Goal: Task Accomplishment & Management: Use online tool/utility

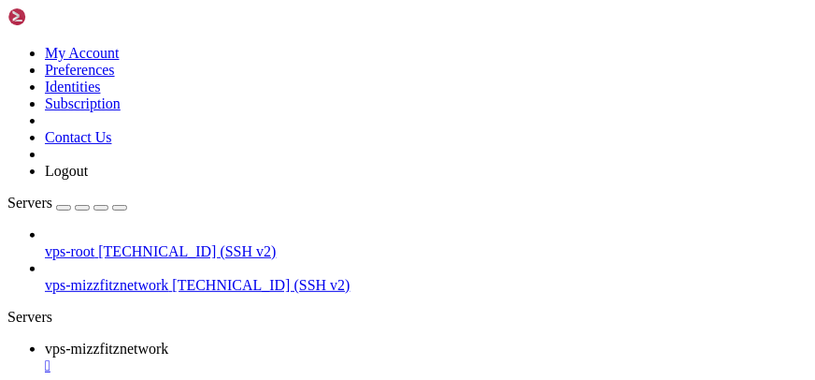
scroll to position [1144, 0]
click at [7, 309] on div "Servers" at bounding box center [407, 317] width 800 height 17
drag, startPoint x: 177, startPoint y: 208, endPoint x: 270, endPoint y: 185, distance: 96.4
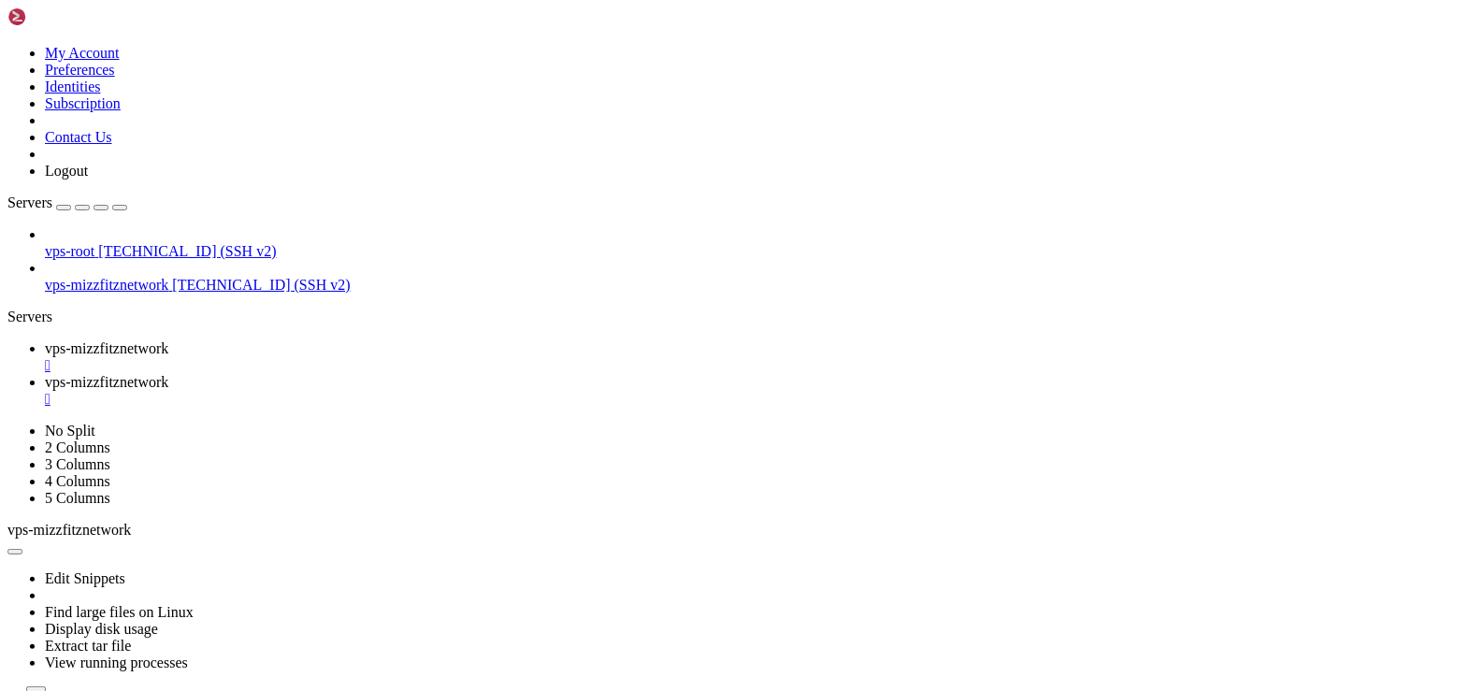
scroll to position [826, 0]
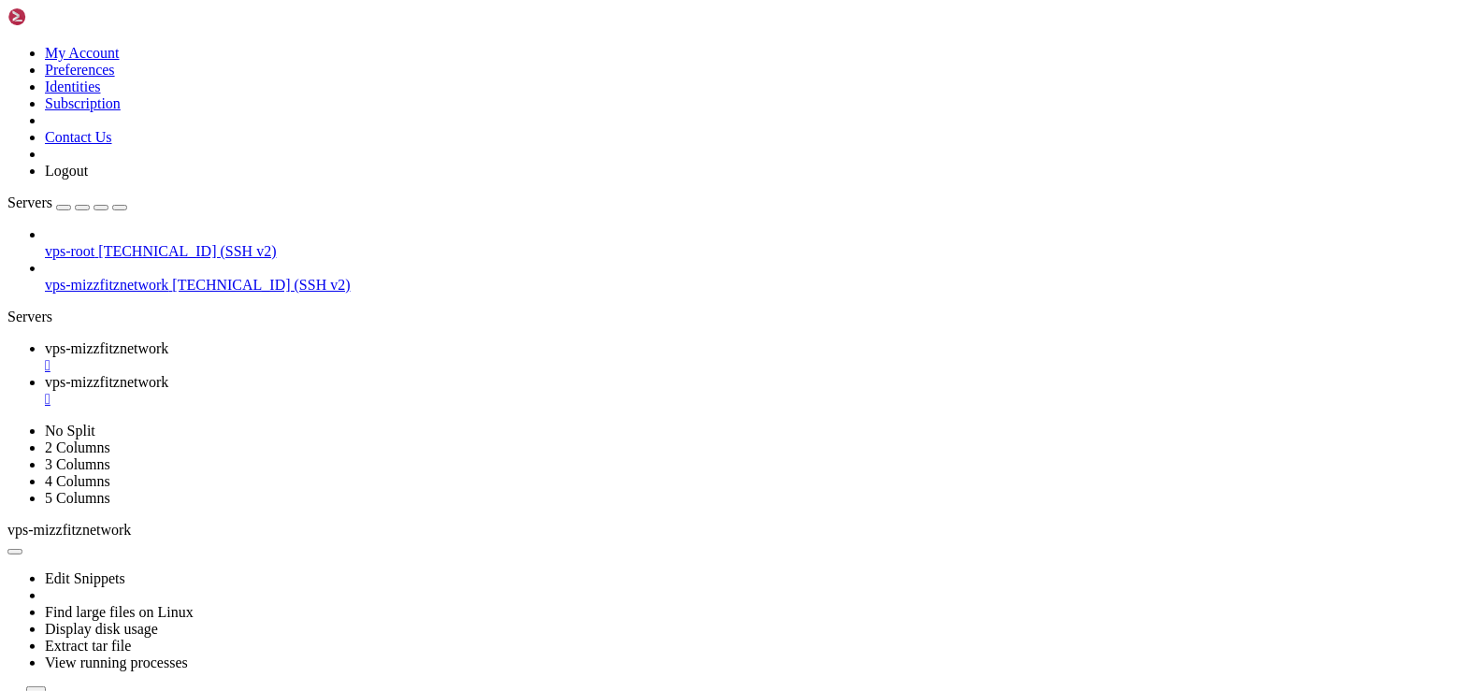
click at [292, 379] on td " docker" at bounding box center [318, 683] width 618 height 19
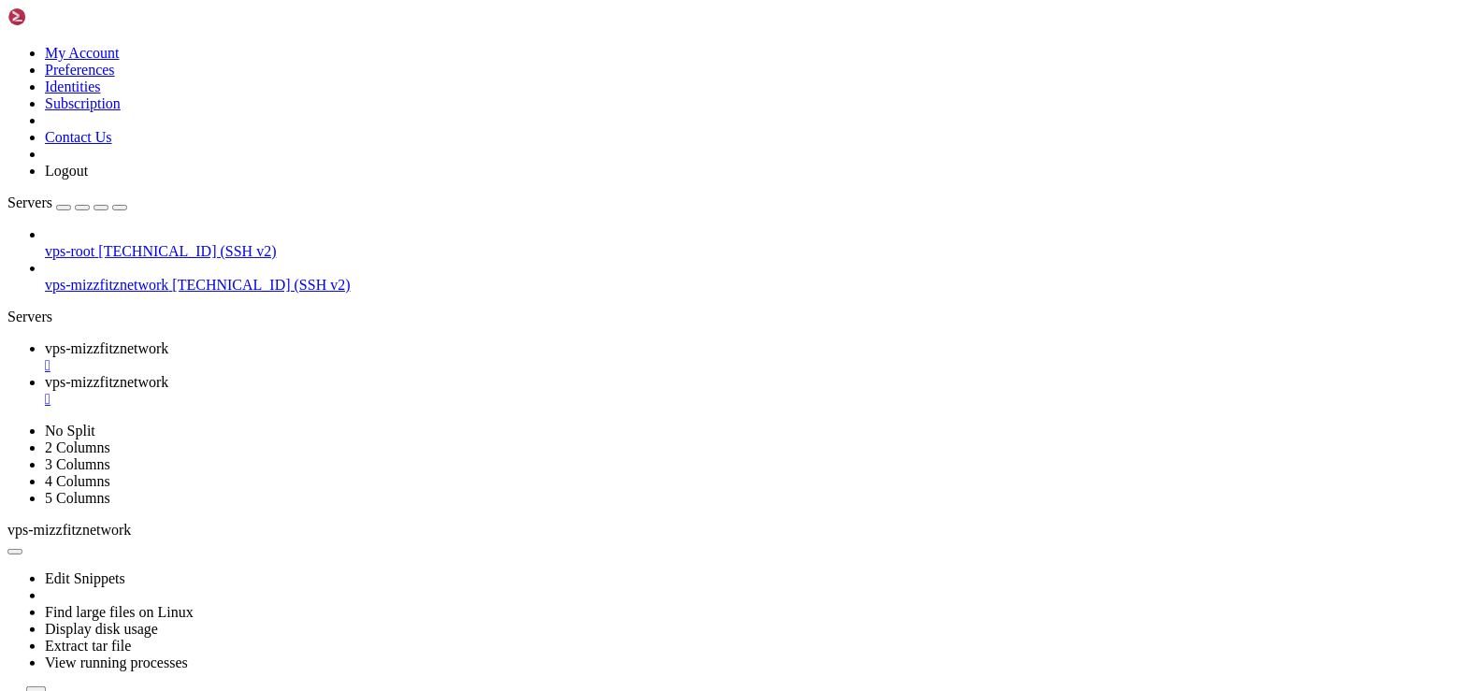
scroll to position [902, 0]
click at [42, 379] on span " kvm" at bounding box center [26, 447] width 32 height 16
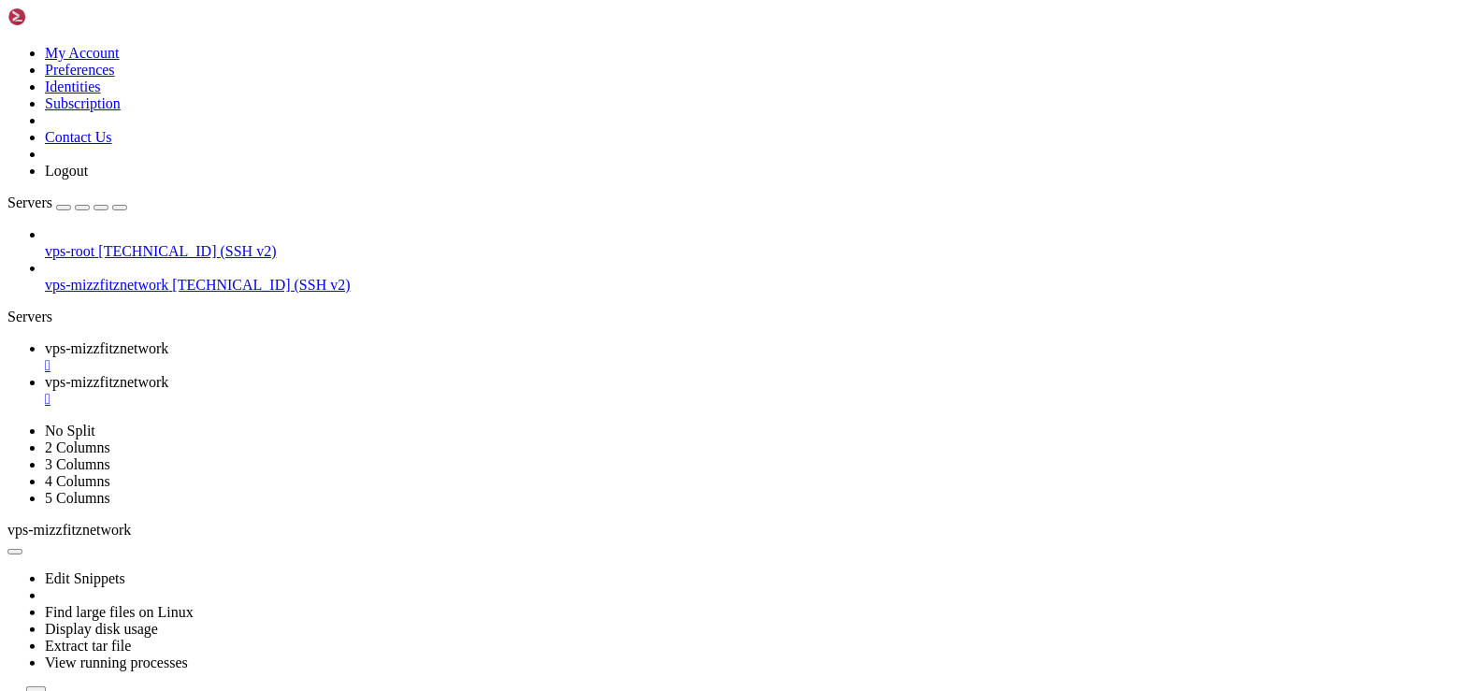
click at [16, 379] on span "" at bounding box center [13, 447] width 6 height 16
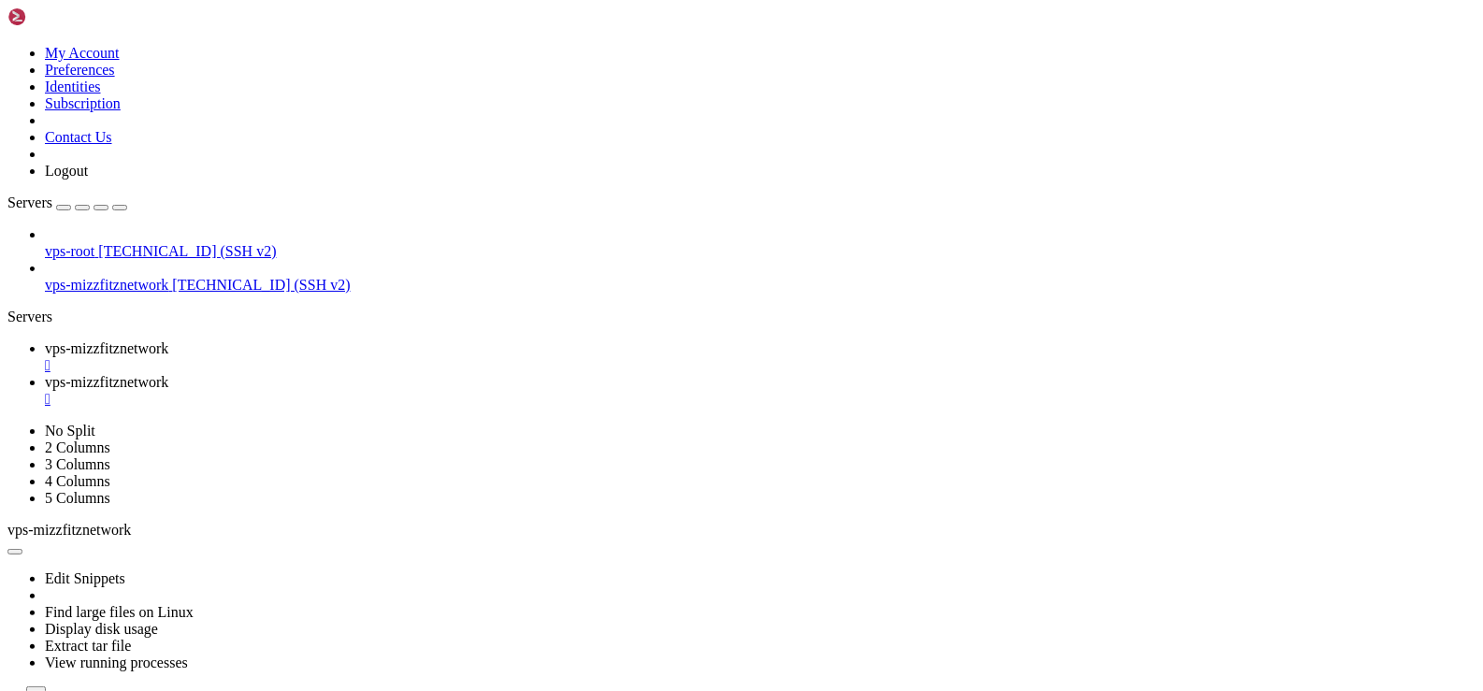
scroll to position [1276, 0]
click at [34, 379] on span " net" at bounding box center [21, 382] width 23 height 16
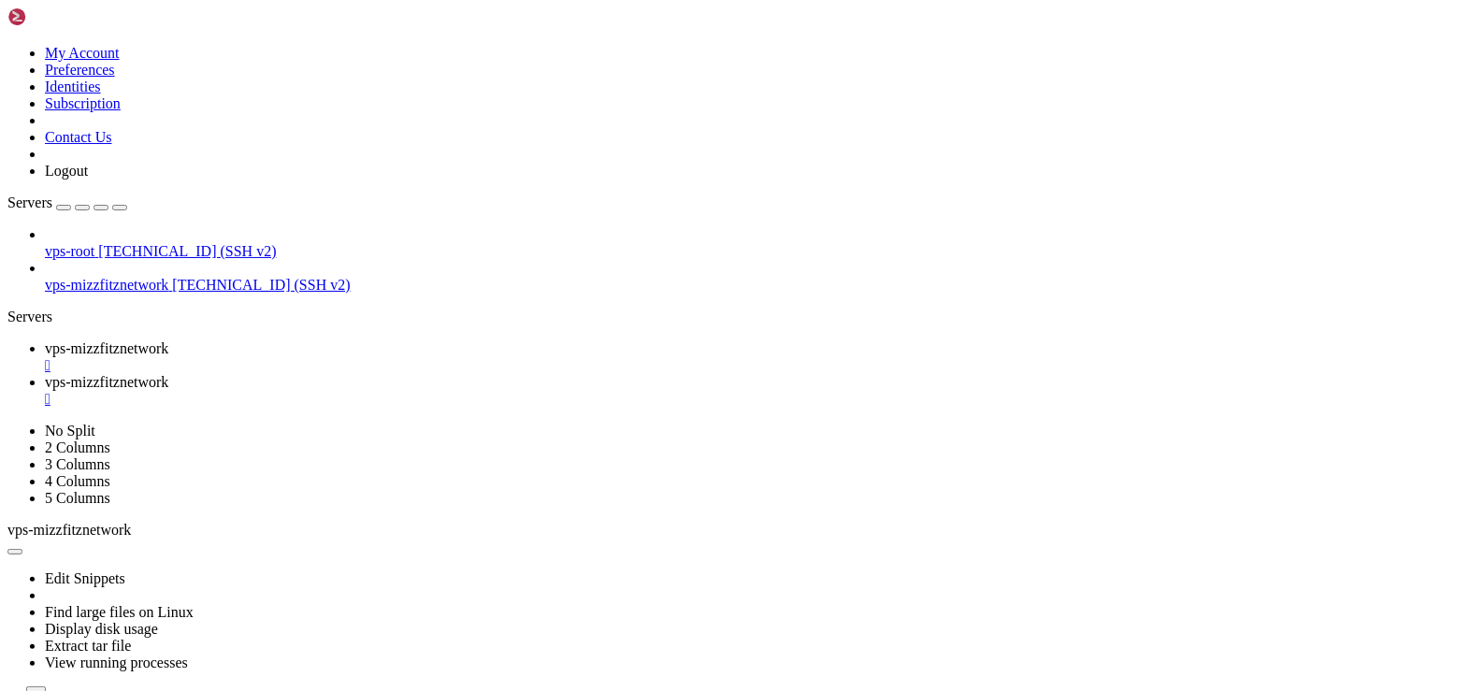
type input "/dev/net"
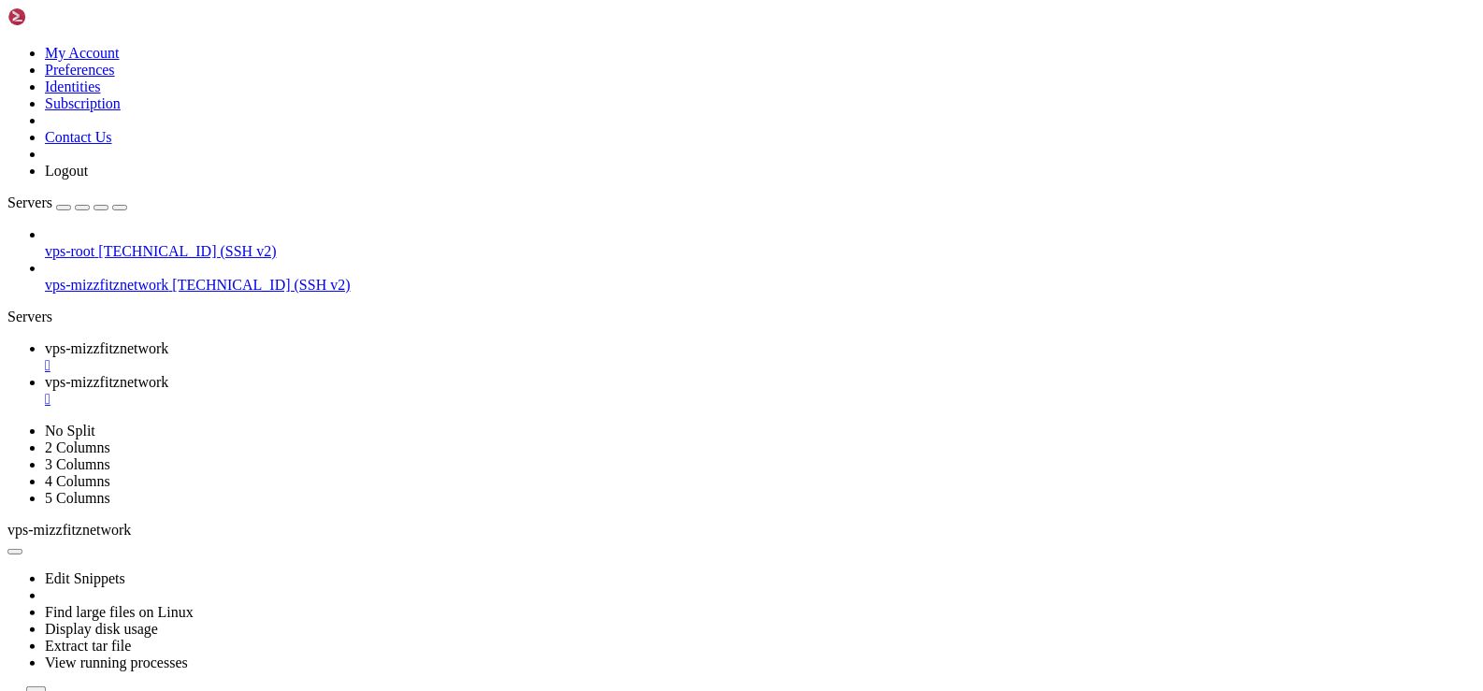
click at [565, 379] on div "" at bounding box center [760, 399] width 1430 height 17
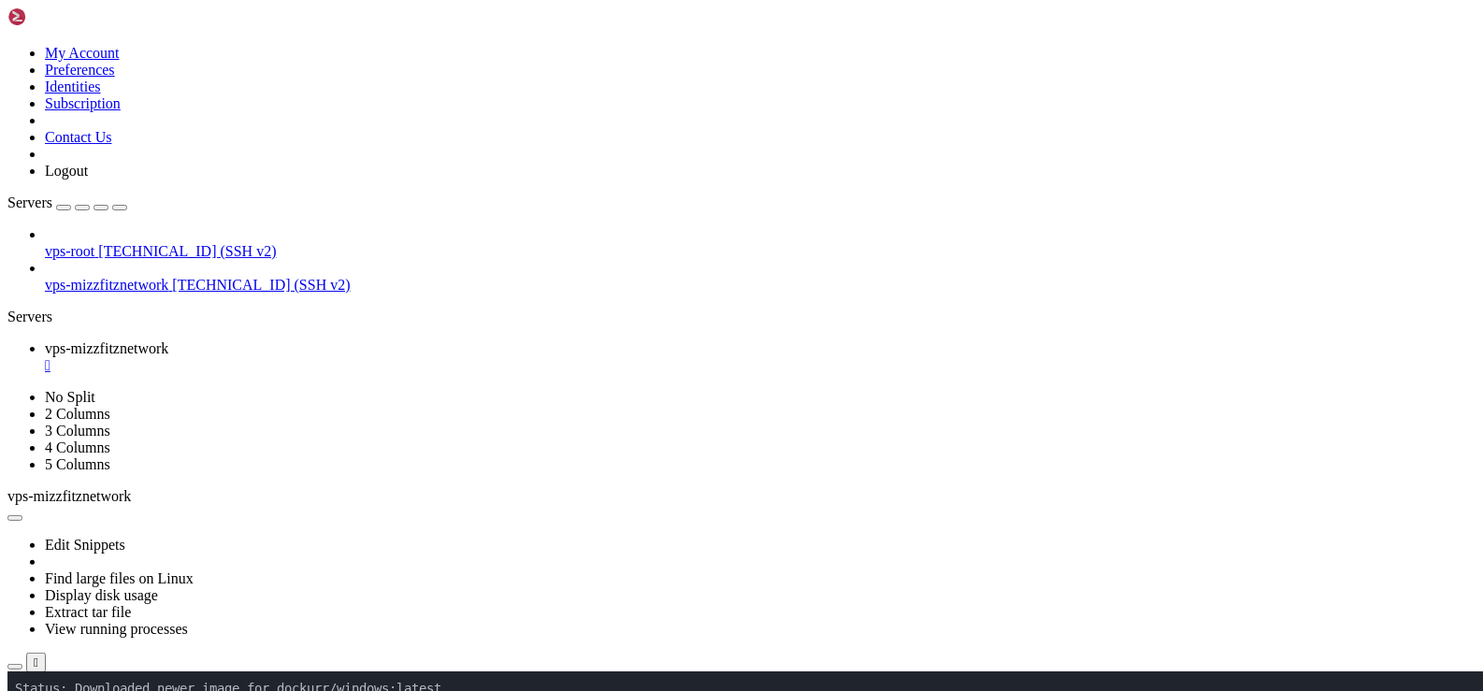
scroll to position [7, 0]
drag, startPoint x: 86, startPoint y: 106, endPoint x: 152, endPoint y: 95, distance: 67.2
drag, startPoint x: 187, startPoint y: 157, endPoint x: 324, endPoint y: 143, distance: 138.1
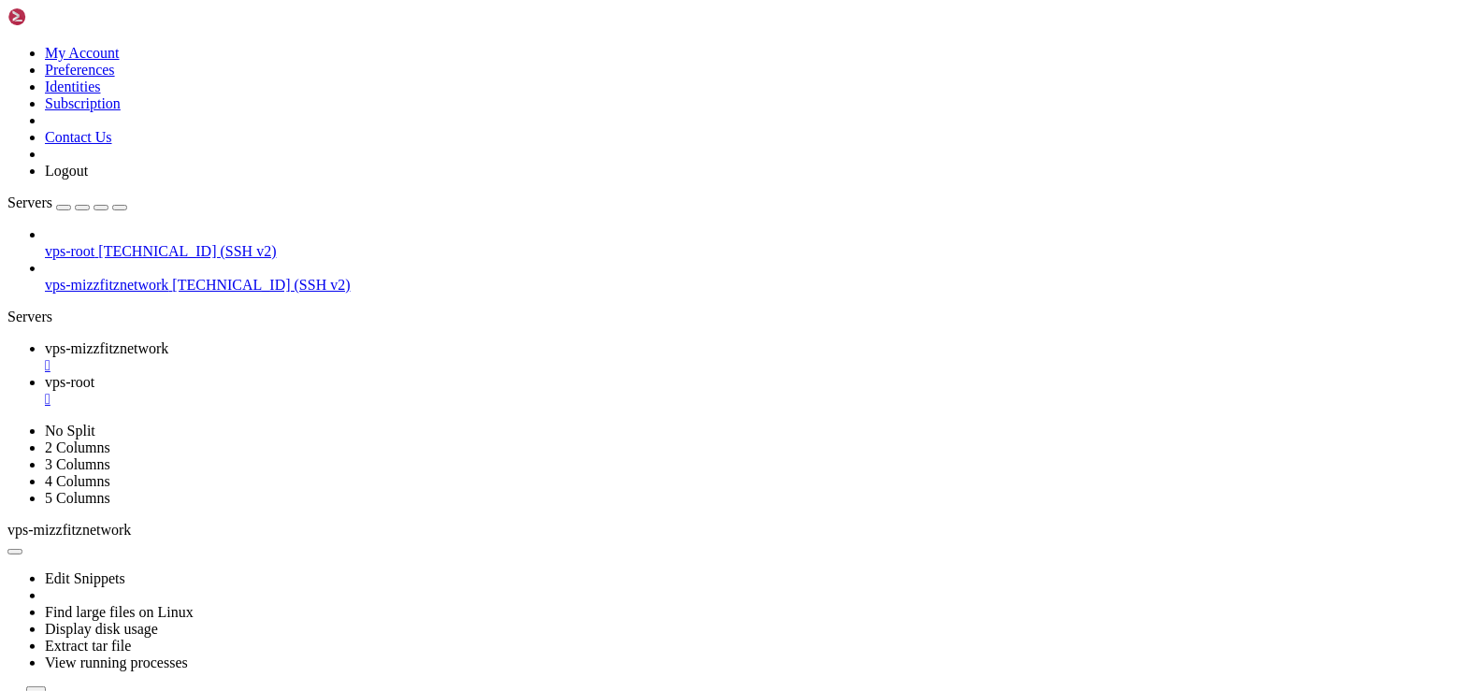
click at [56, 379] on span " docker" at bounding box center [33, 582] width 46 height 16
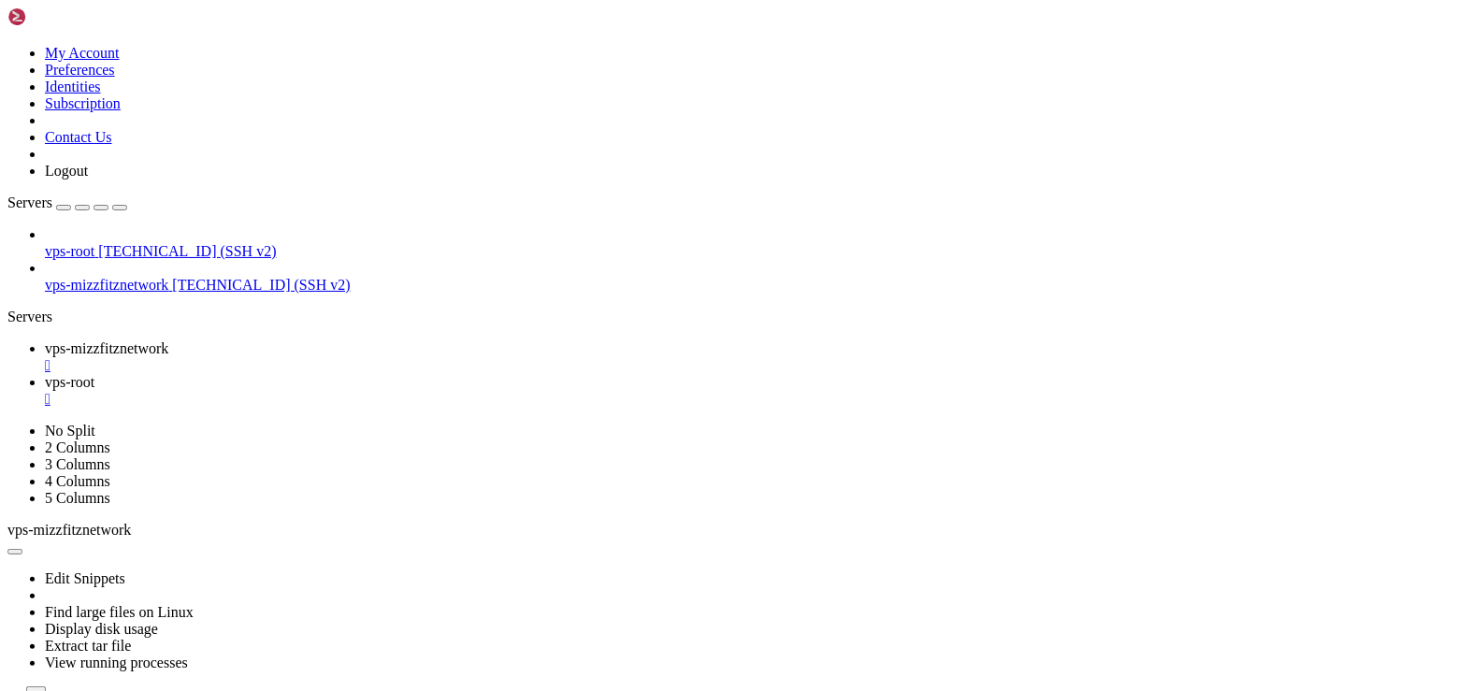
scroll to position [1862, 0]
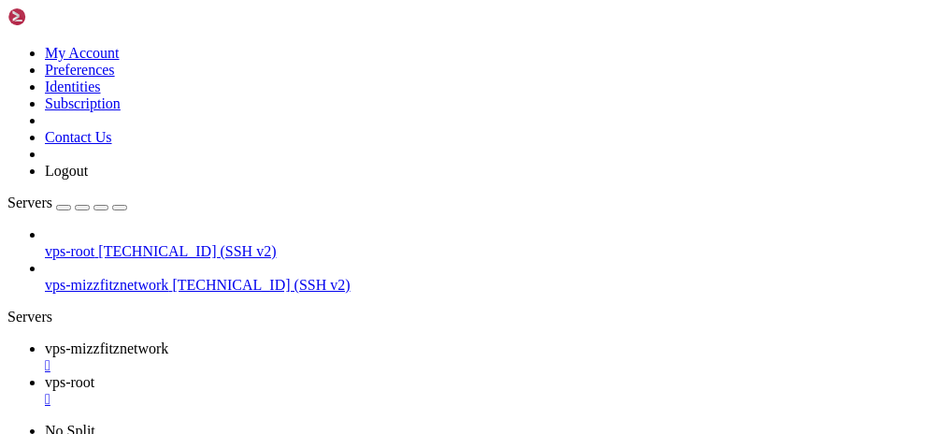
scroll to position [1180, 0]
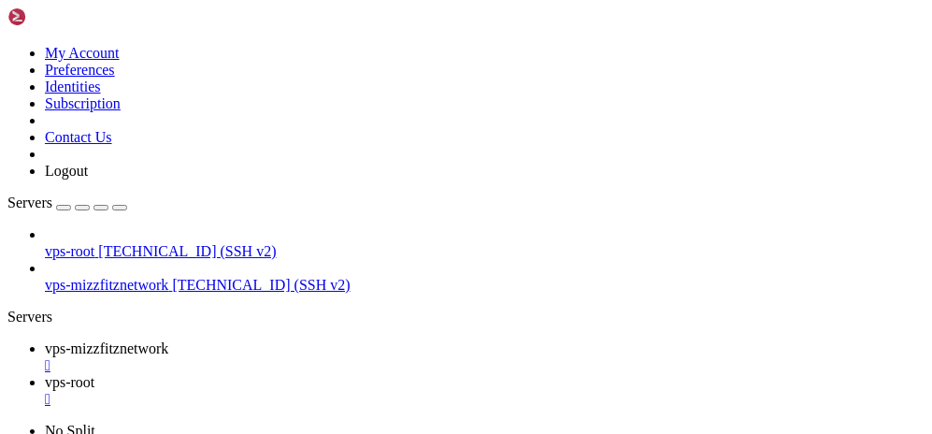
scroll to position [5, 0]
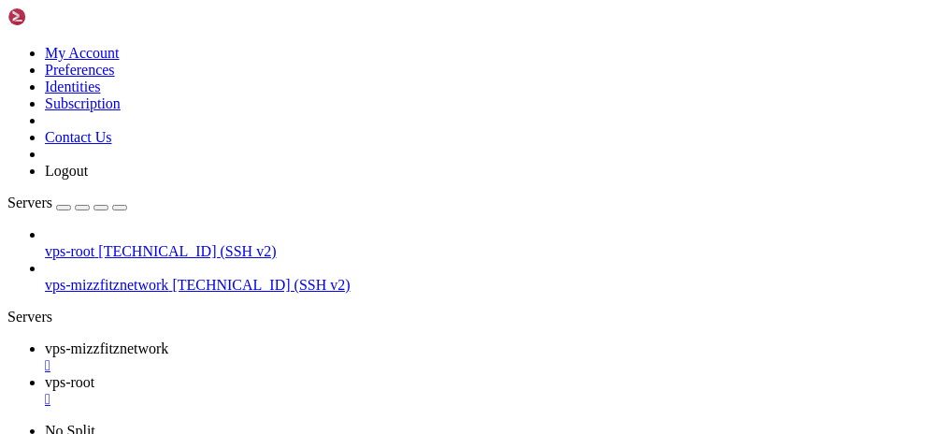
click at [42, 321] on span " kvm" at bounding box center [26, 329] width 32 height 16
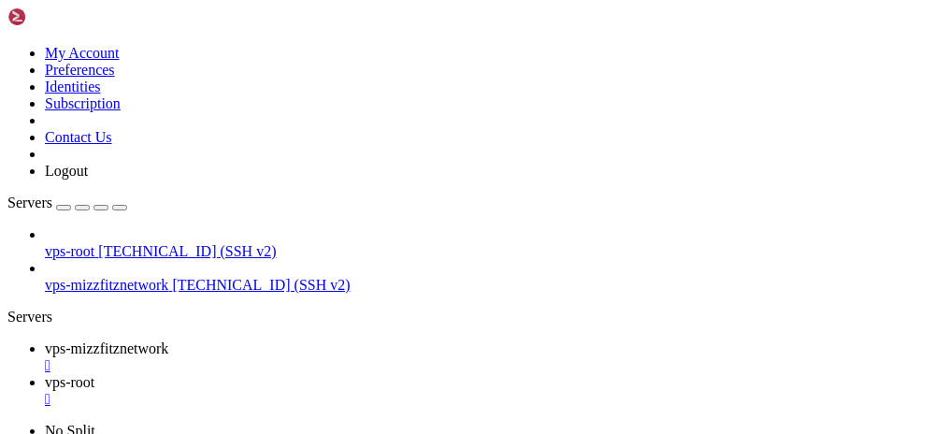
click at [42, 321] on span " kvm" at bounding box center [26, 329] width 32 height 16
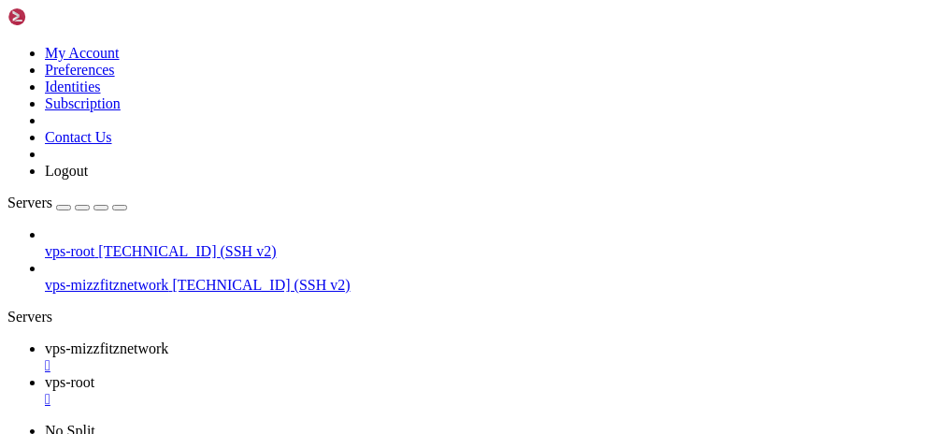
click at [42, 321] on span " kvm" at bounding box center [26, 329] width 32 height 16
click at [16, 321] on span "" at bounding box center [13, 329] width 6 height 16
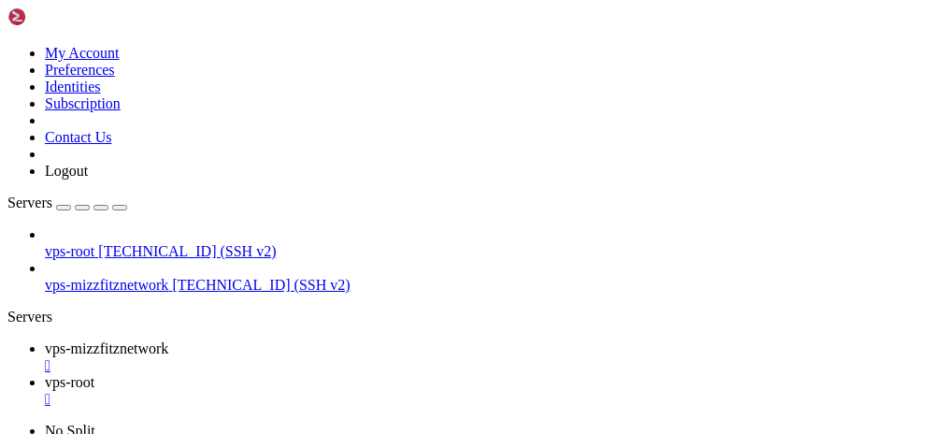
scroll to position [1634, 0]
click at [34, 32] on span " net" at bounding box center [21, 24] width 23 height 16
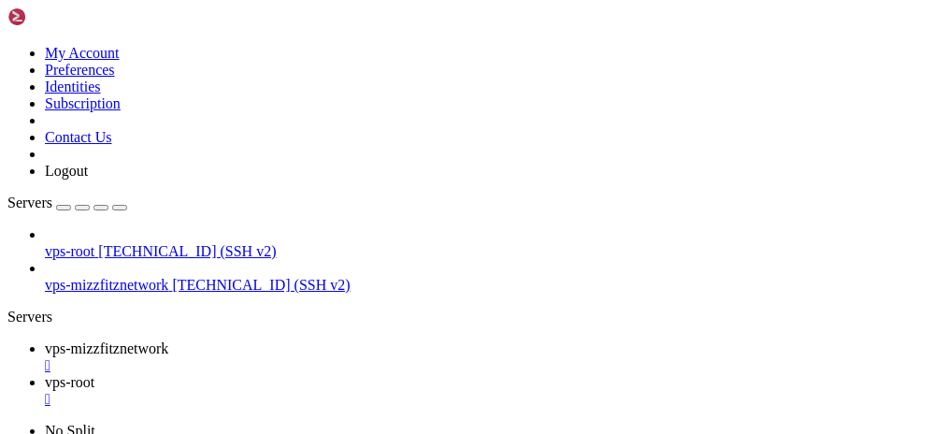
drag, startPoint x: 251, startPoint y: 138, endPoint x: 263, endPoint y: 139, distance: 12.2
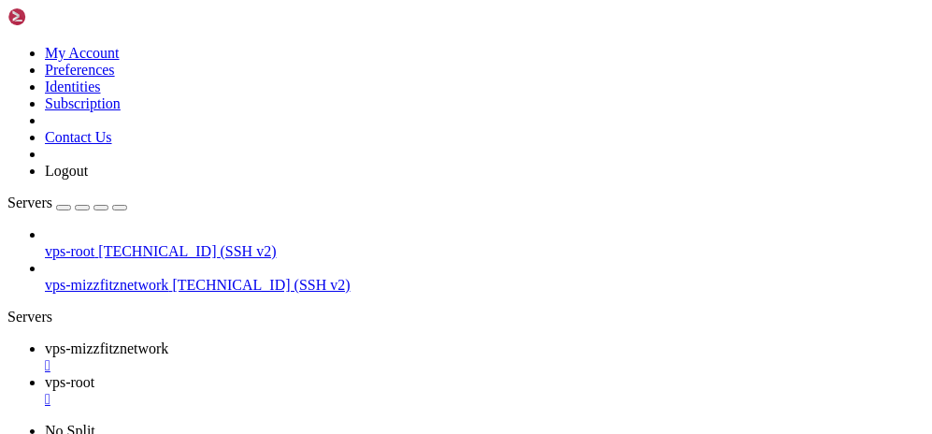
scroll to position [0, 0]
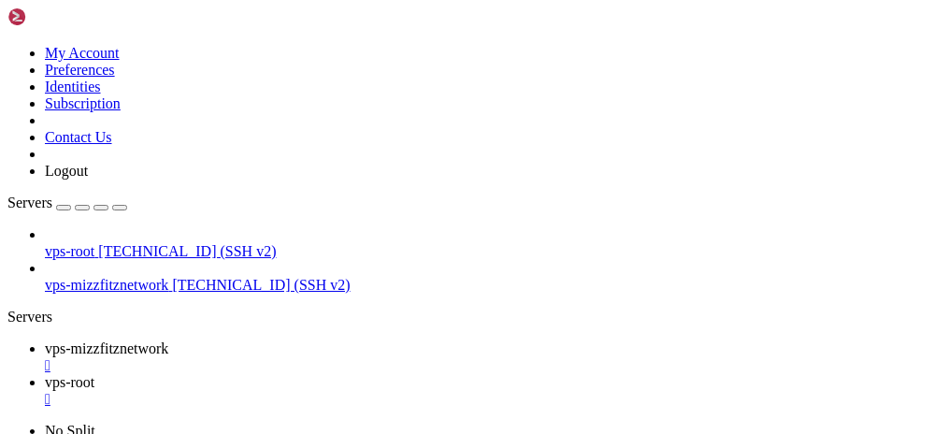
drag, startPoint x: 345, startPoint y: 196, endPoint x: 373, endPoint y: 165, distance: 42.4
drag, startPoint x: 552, startPoint y: 306, endPoint x: 570, endPoint y: 305, distance: 18.7
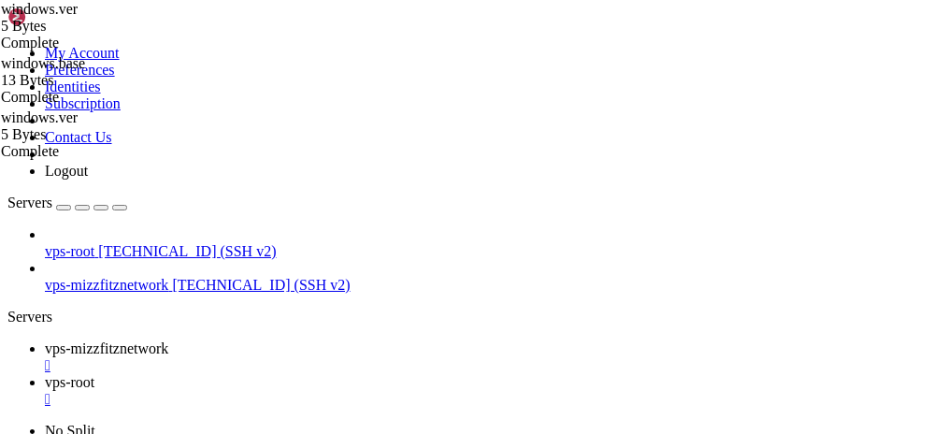
scroll to position [802, 0]
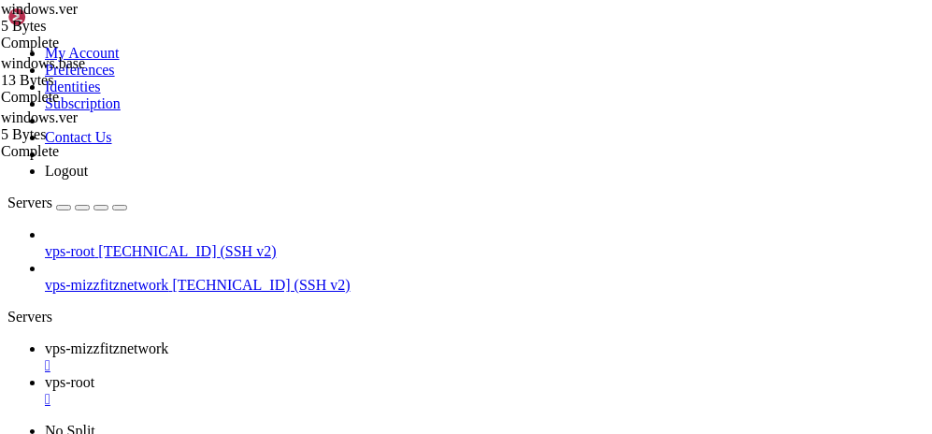
scroll to position [547, 0]
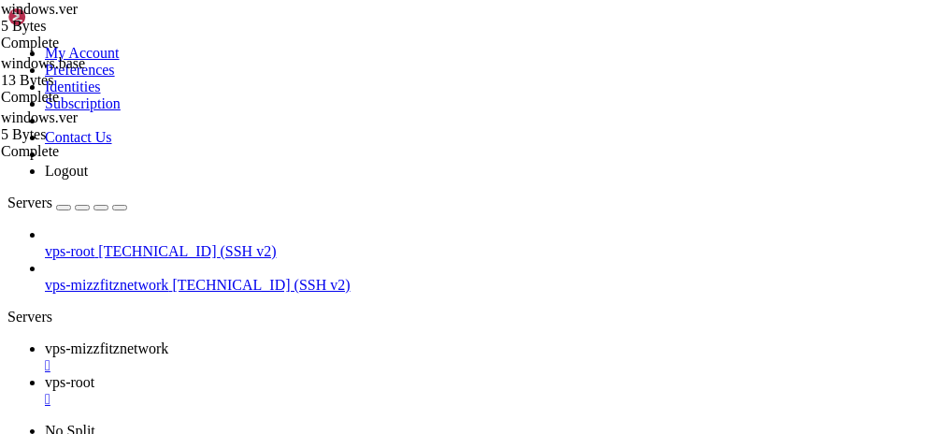
type input "/run/docker/runtime-runc/moby/8cd98cc4974d2c1780a622694e1cc0b8c865d86eb1ad37d94…"
drag, startPoint x: 307, startPoint y: 20, endPoint x: 301, endPoint y: 10, distance: 10.9
click at [168, 340] on span "vps-mizzfitznetwork" at bounding box center [106, 348] width 123 height 16
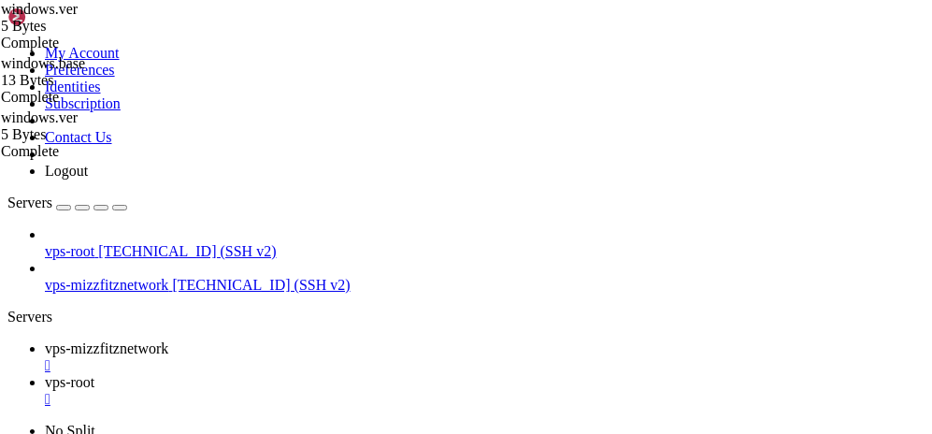
drag, startPoint x: 522, startPoint y: 988, endPoint x: 462, endPoint y: 1031, distance: 73.7
drag, startPoint x: 399, startPoint y: 945, endPoint x: 373, endPoint y: 864, distance: 85.4
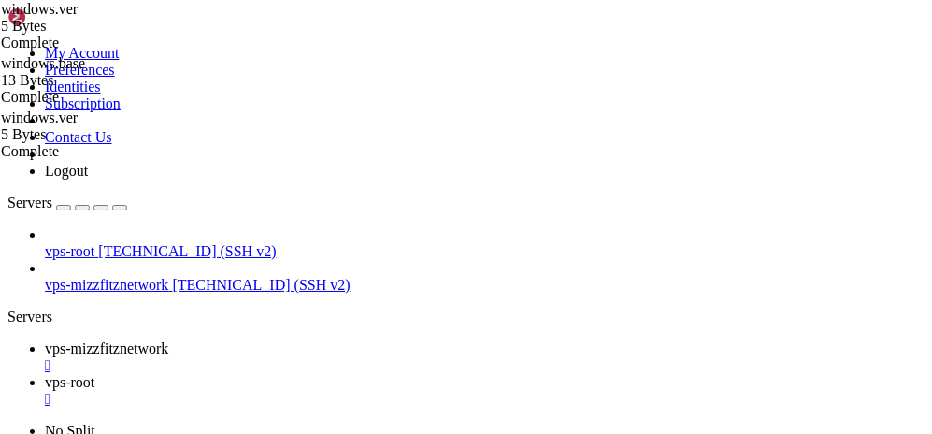
drag, startPoint x: 512, startPoint y: 19, endPoint x: 460, endPoint y: 12, distance: 52.8
click at [511, 379] on div "" at bounding box center [485, 399] width 880 height 17
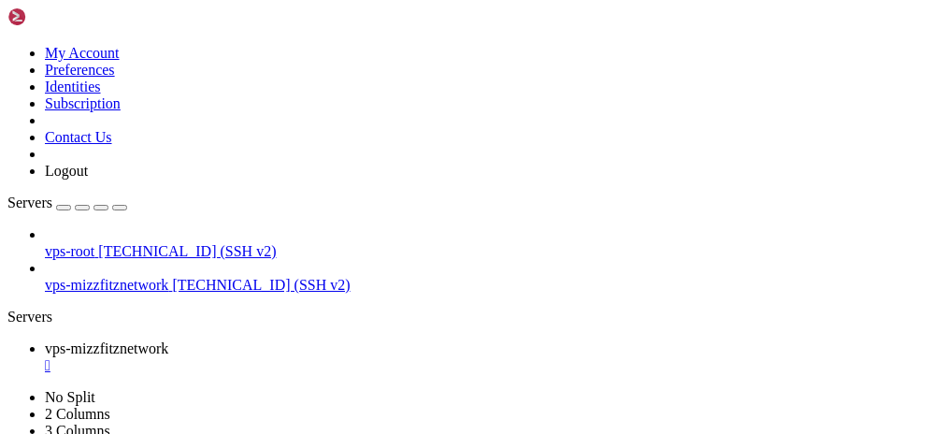
click at [396, 357] on div "" at bounding box center [485, 365] width 880 height 17
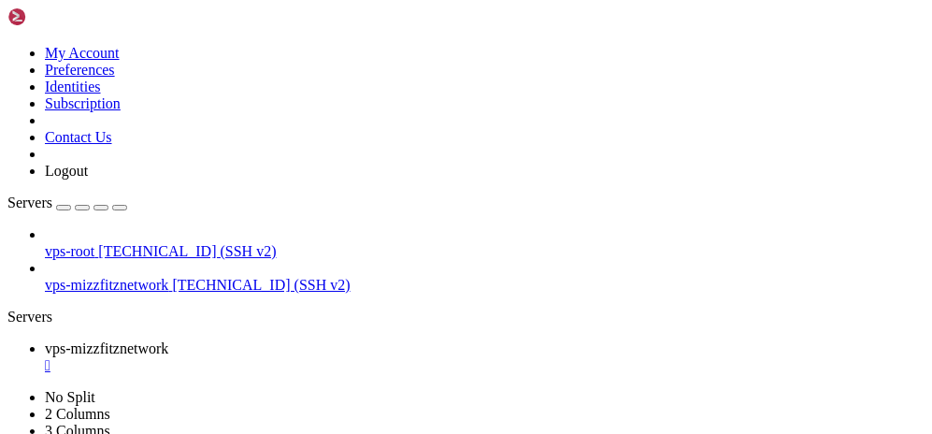
scroll to position [134, 0]
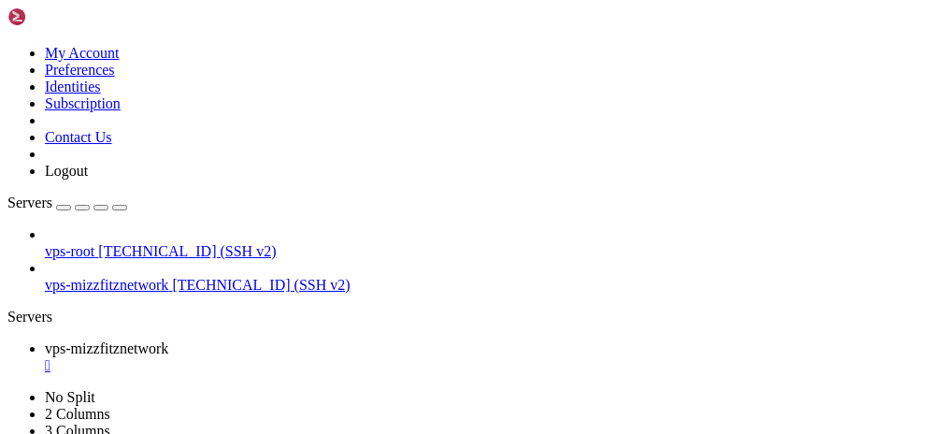
drag, startPoint x: 72, startPoint y: 969, endPoint x: 12, endPoint y: 976, distance: 60.3
drag, startPoint x: 79, startPoint y: 971, endPoint x: 16, endPoint y: 972, distance: 62.6
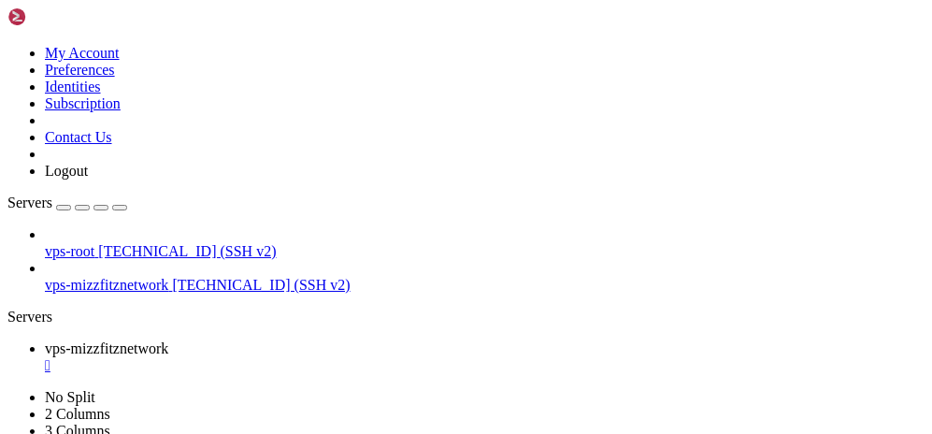
copy span "8cd98cc4974d"
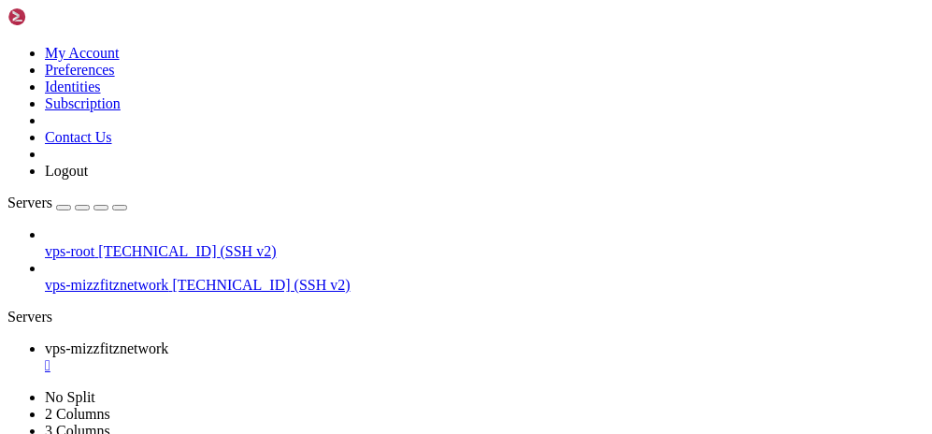
drag, startPoint x: 251, startPoint y: 905, endPoint x: 138, endPoint y: 900, distance: 113.2
copy span "dockurr/windows"
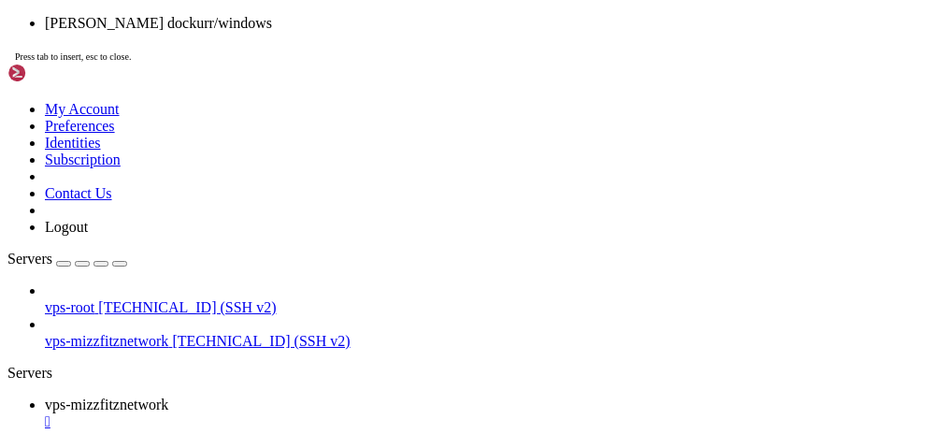
scroll to position [2103, 0]
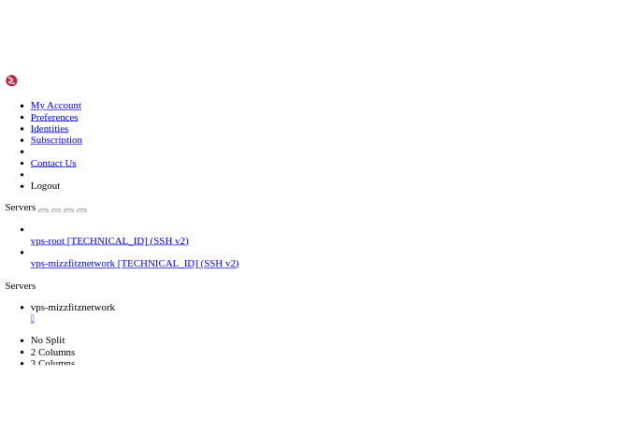
scroll to position [2204, 0]
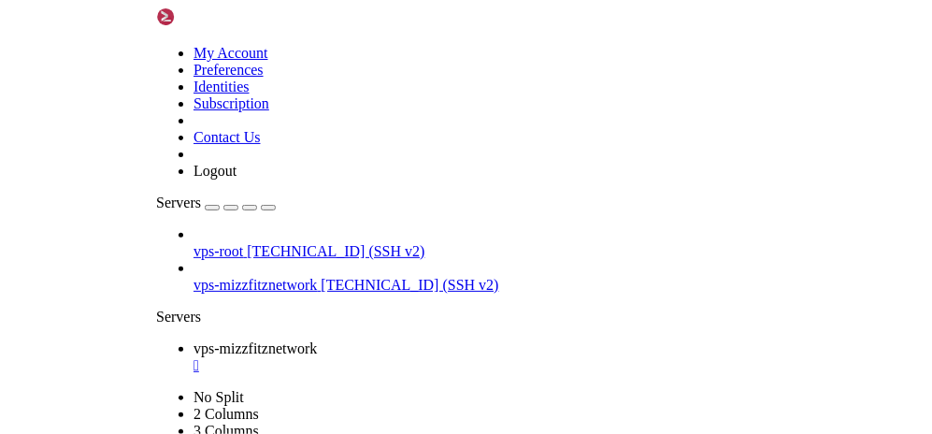
scroll to position [2221, 0]
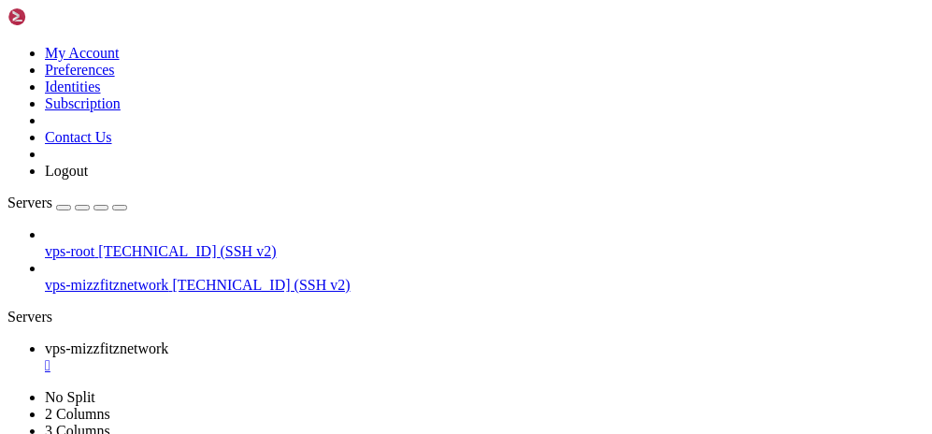
click at [7, 379] on link at bounding box center [7, 389] width 0 height 0
click at [391, 357] on div "" at bounding box center [485, 365] width 880 height 17
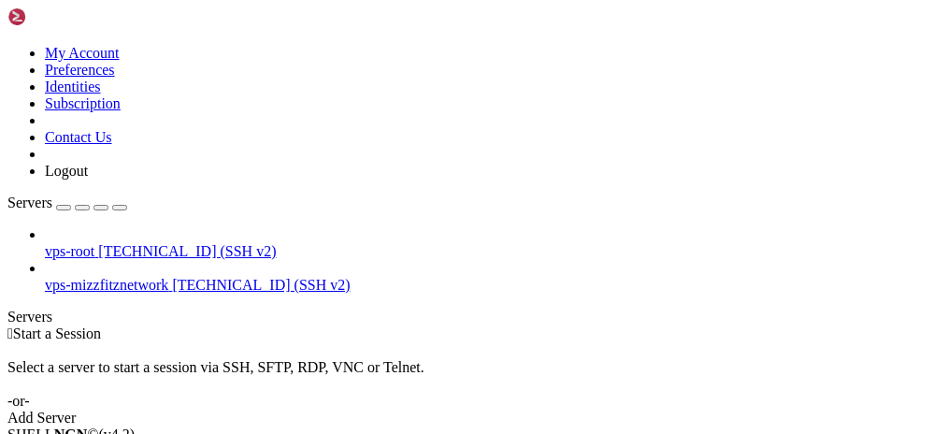
drag, startPoint x: 211, startPoint y: 118, endPoint x: 362, endPoint y: 116, distance: 150.5
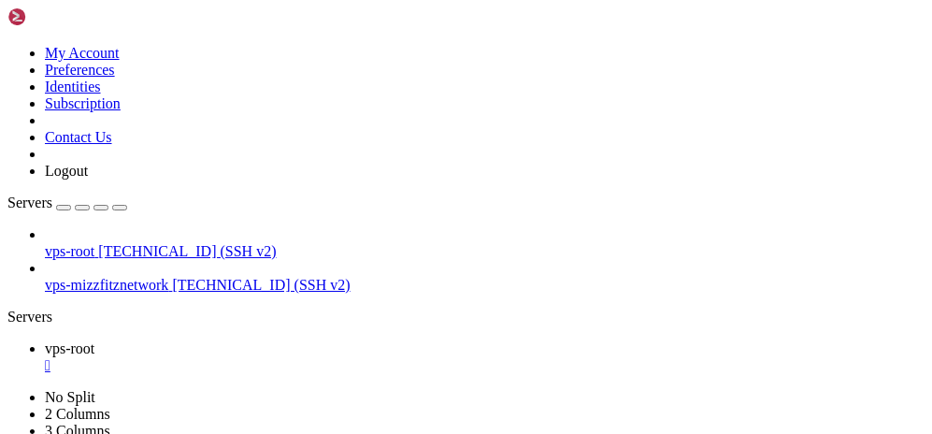
scroll to position [134, 0]
drag, startPoint x: 529, startPoint y: 901, endPoint x: 223, endPoint y: 891, distance: 305.9
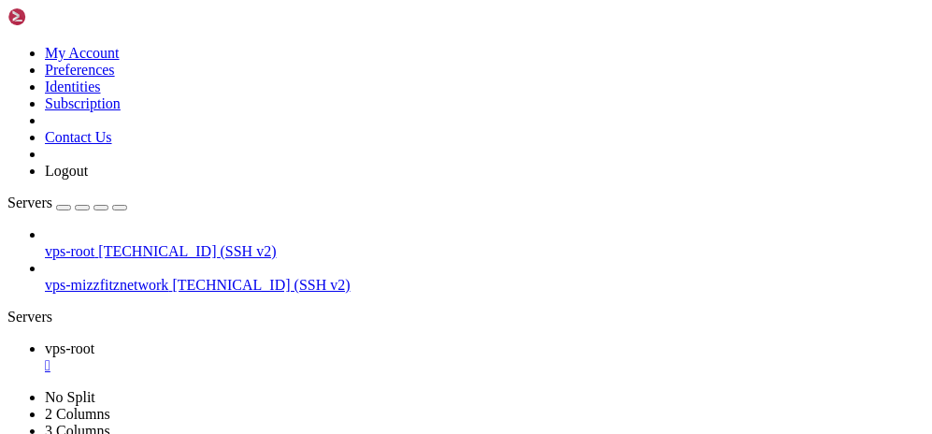
drag, startPoint x: 111, startPoint y: 739, endPoint x: 34, endPoint y: 739, distance: 77.6
copy x-row "container"
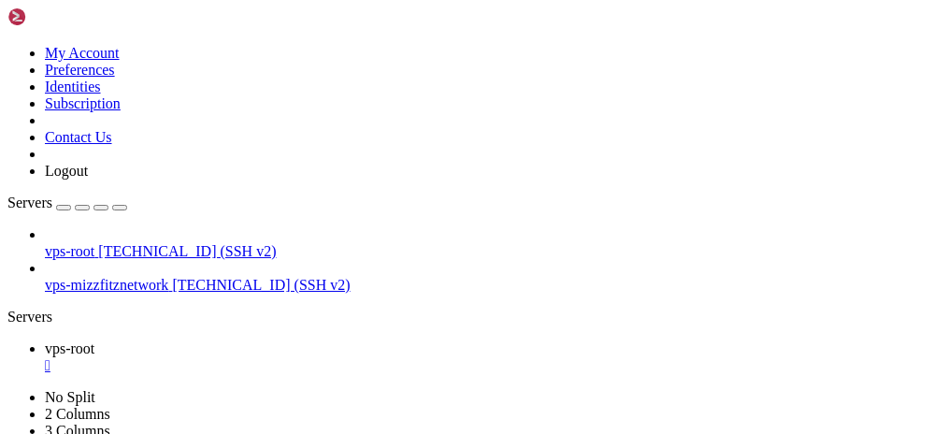
scroll to position [650, 0]
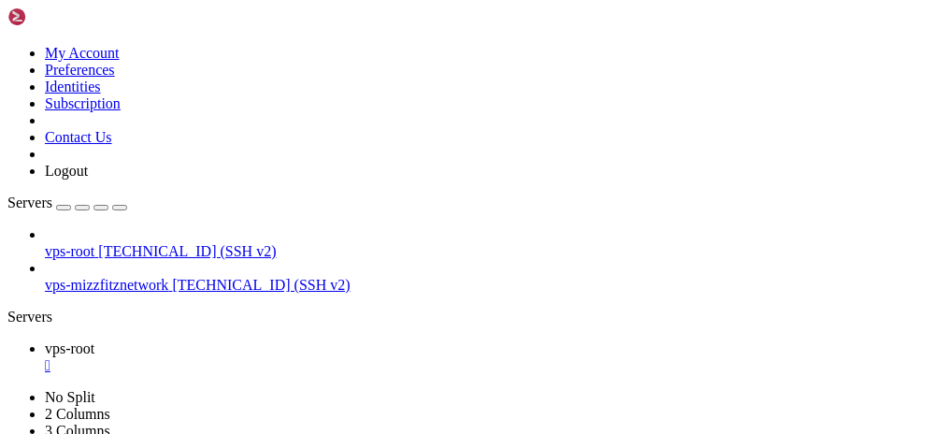
scroll to position [2625, 0]
drag, startPoint x: 637, startPoint y: 980, endPoint x: 327, endPoint y: 801, distance: 357.3
click at [335, 357] on div "" at bounding box center [485, 365] width 880 height 17
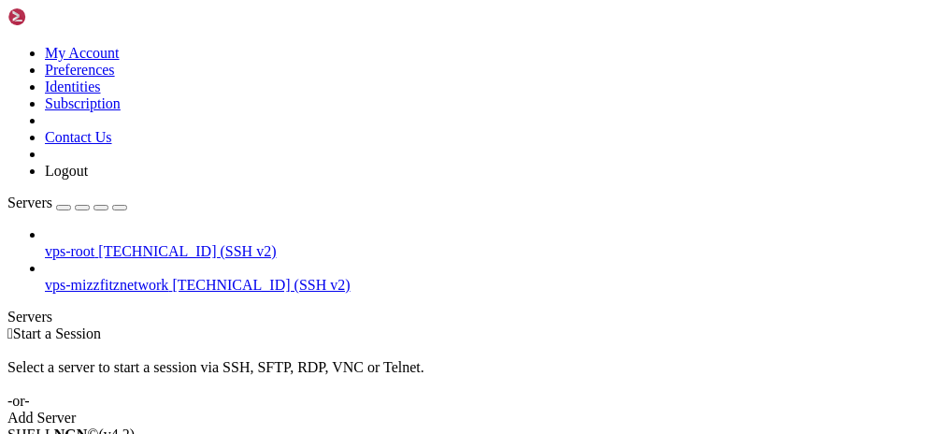
drag, startPoint x: 178, startPoint y: 125, endPoint x: 491, endPoint y: 124, distance: 313.2
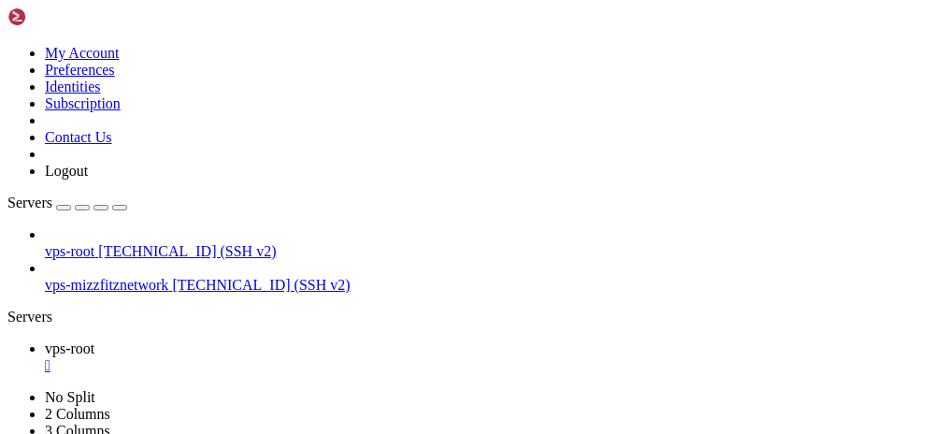
scroll to position [31148, 0]
drag, startPoint x: 652, startPoint y: 875, endPoint x: 645, endPoint y: 862, distance: 14.6
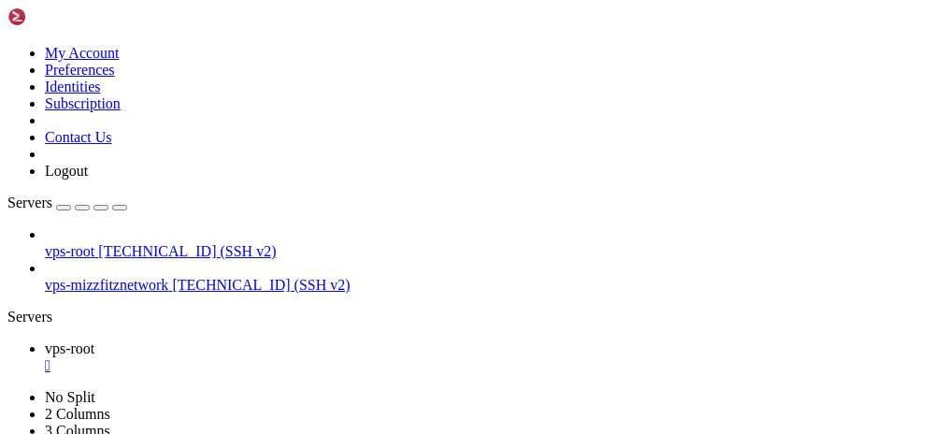
scroll to position [33537, 0]
drag, startPoint x: 589, startPoint y: 891, endPoint x: 454, endPoint y: 871, distance: 136.0
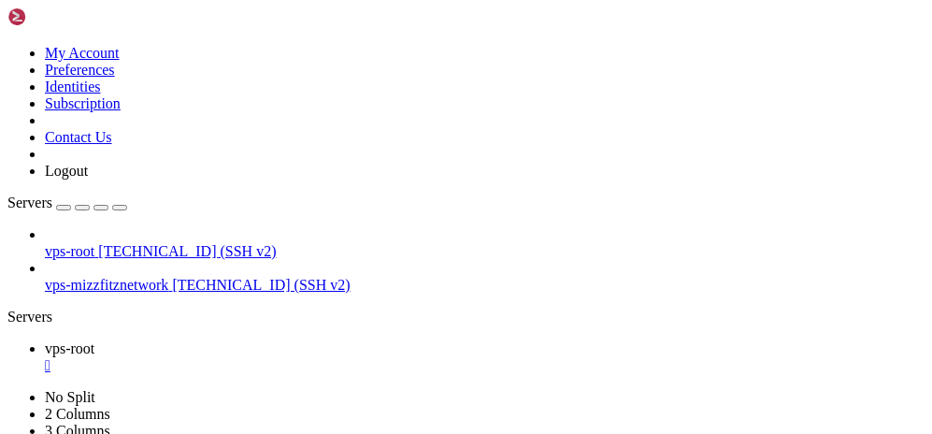
drag, startPoint x: 610, startPoint y: 1010, endPoint x: 397, endPoint y: 994, distance: 213.7
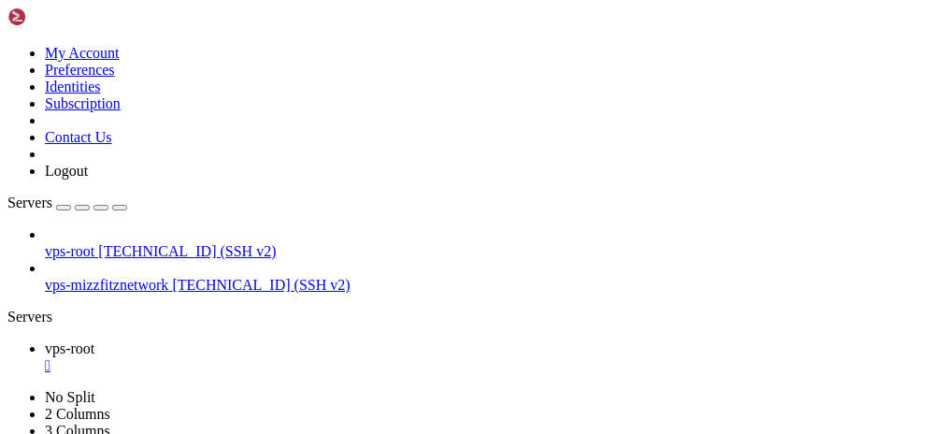
click at [334, 357] on div "" at bounding box center [485, 365] width 880 height 17
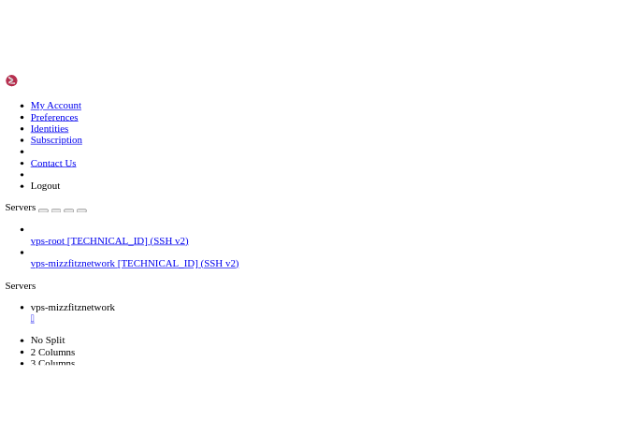
scroll to position [235, 0]
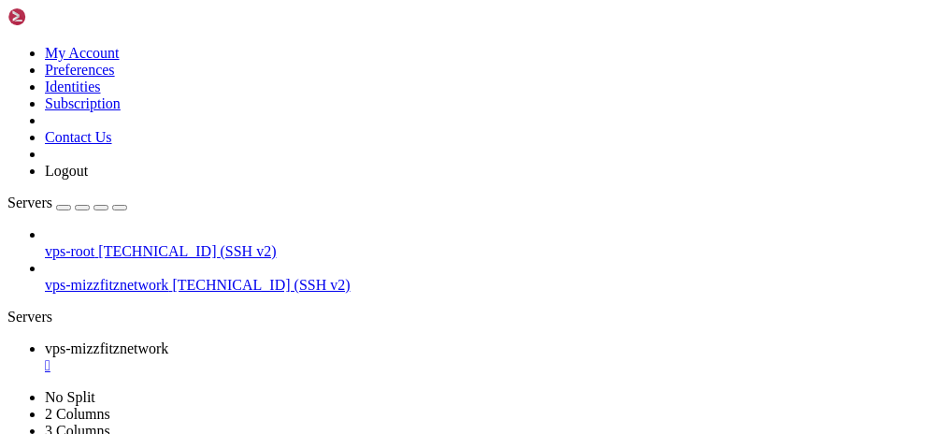
scroll to position [320, 0]
click at [392, 357] on div "" at bounding box center [485, 365] width 880 height 17
drag, startPoint x: 566, startPoint y: 176, endPoint x: 610, endPoint y: 198, distance: 49.3
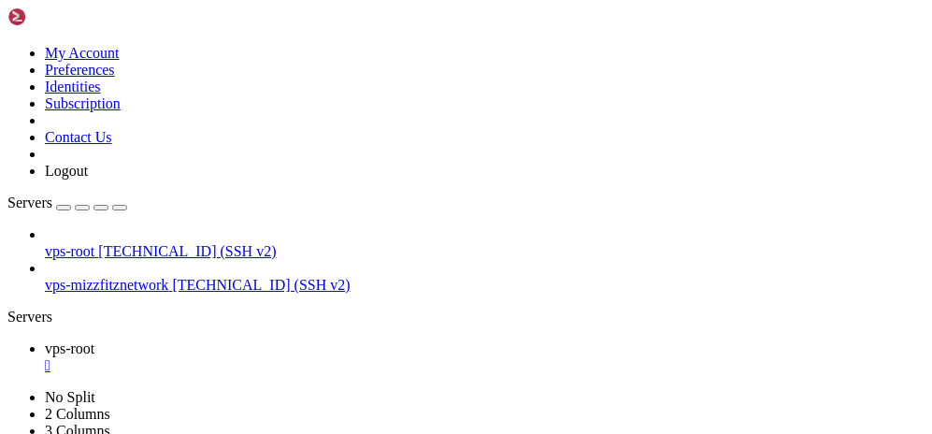
drag, startPoint x: 540, startPoint y: 890, endPoint x: 346, endPoint y: 864, distance: 196.2
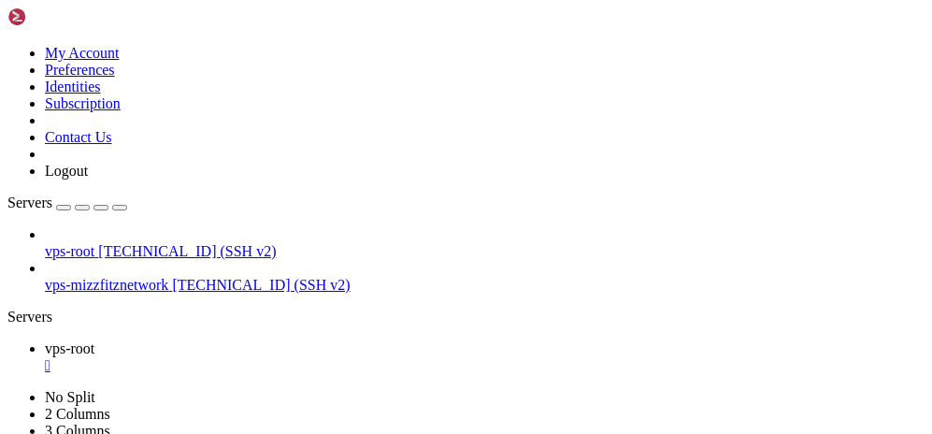
scroll to position [83, 0]
drag, startPoint x: 561, startPoint y: 1034, endPoint x: 346, endPoint y: 851, distance: 282.5
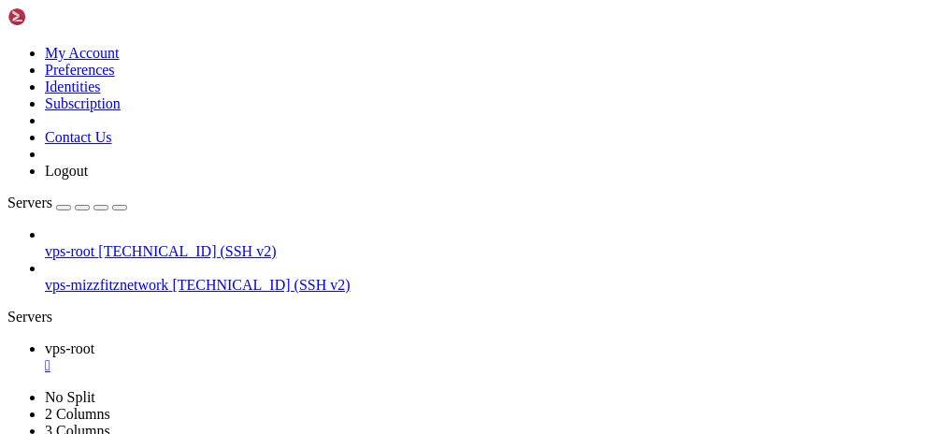
drag, startPoint x: 510, startPoint y: 978, endPoint x: 194, endPoint y: 837, distance: 346.9
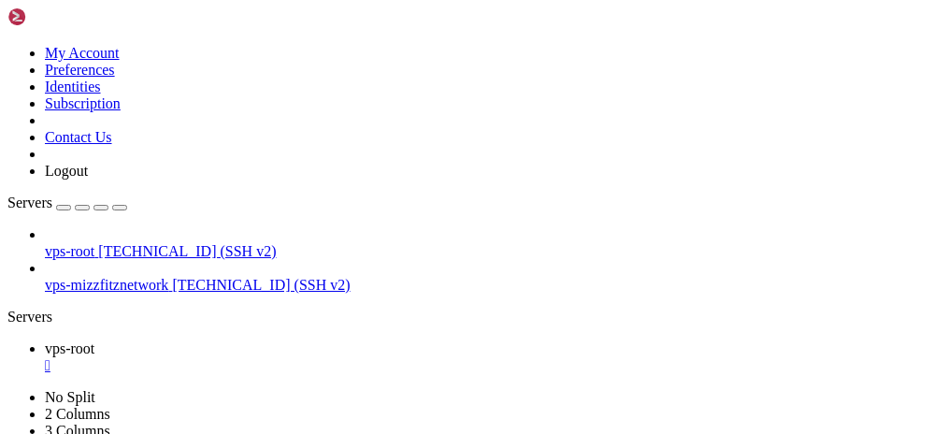
drag, startPoint x: 208, startPoint y: 155, endPoint x: 319, endPoint y: 173, distance: 111.7
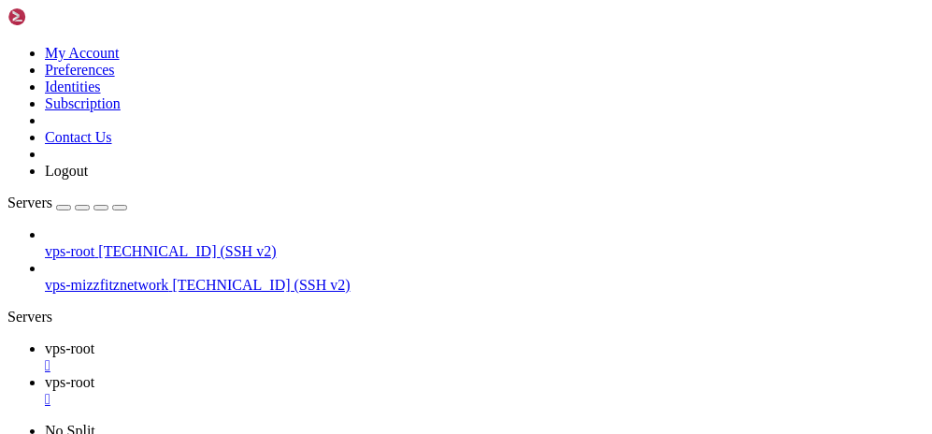
click at [94, 374] on span "vps-root" at bounding box center [70, 382] width 50 height 16
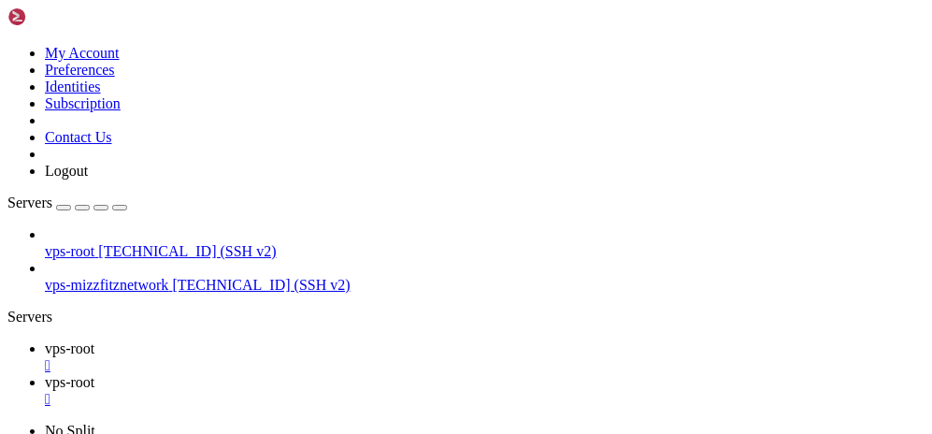
scroll to position [0, 0]
drag, startPoint x: 314, startPoint y: 319, endPoint x: 625, endPoint y: 334, distance: 310.7
drag, startPoint x: 914, startPoint y: 65, endPoint x: 892, endPoint y: 80, distance: 27.0
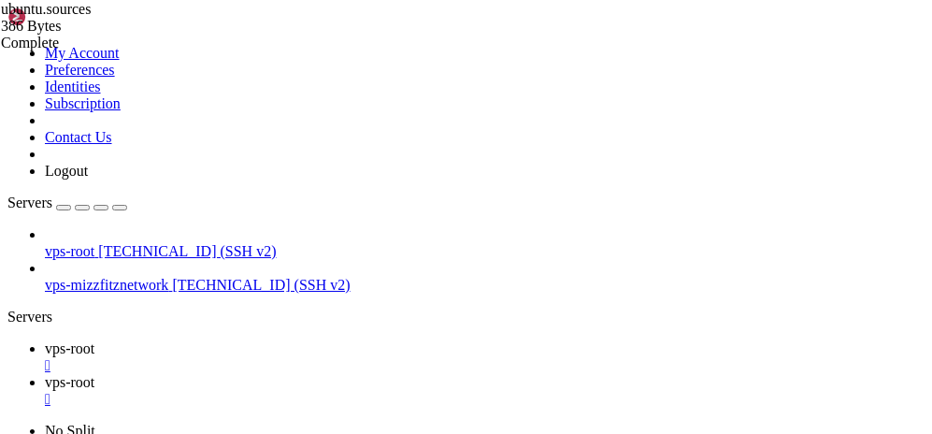
click at [94, 340] on span "vps-root" at bounding box center [70, 348] width 50 height 16
click at [94, 374] on span "vps-root" at bounding box center [70, 382] width 50 height 16
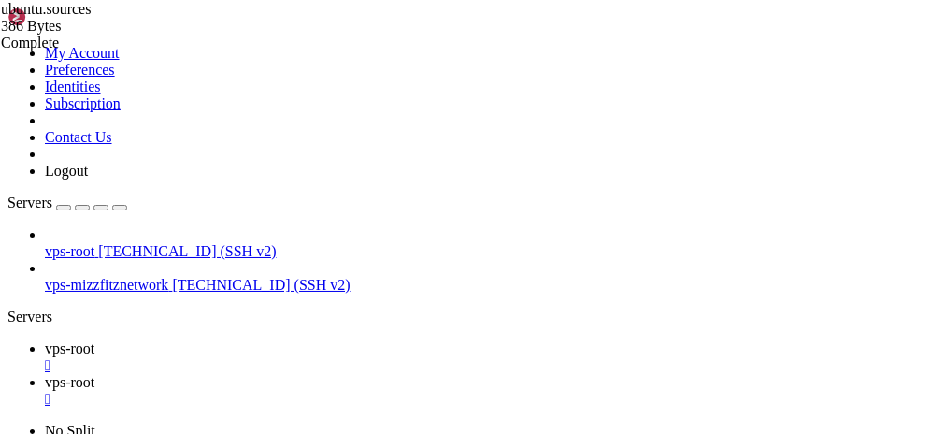
type input "/etc/apt/sources.list.d"
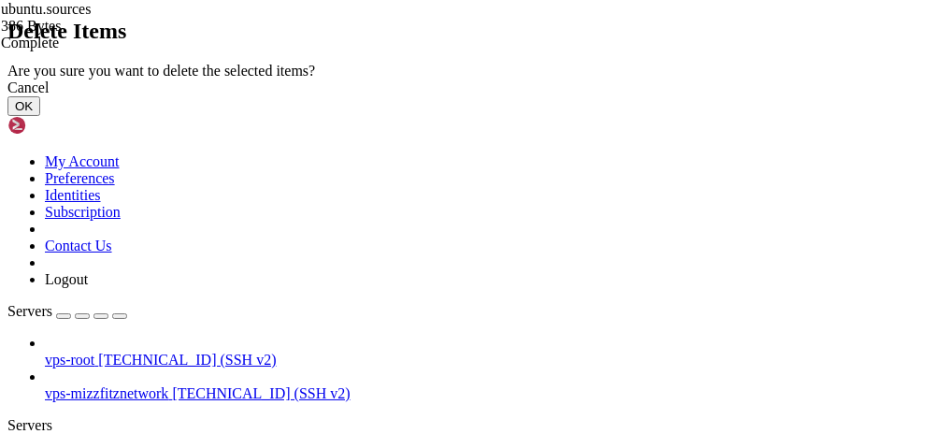
drag, startPoint x: 678, startPoint y: 274, endPoint x: 842, endPoint y: 280, distance: 164.7
click at [40, 116] on button "OK" at bounding box center [23, 106] width 33 height 20
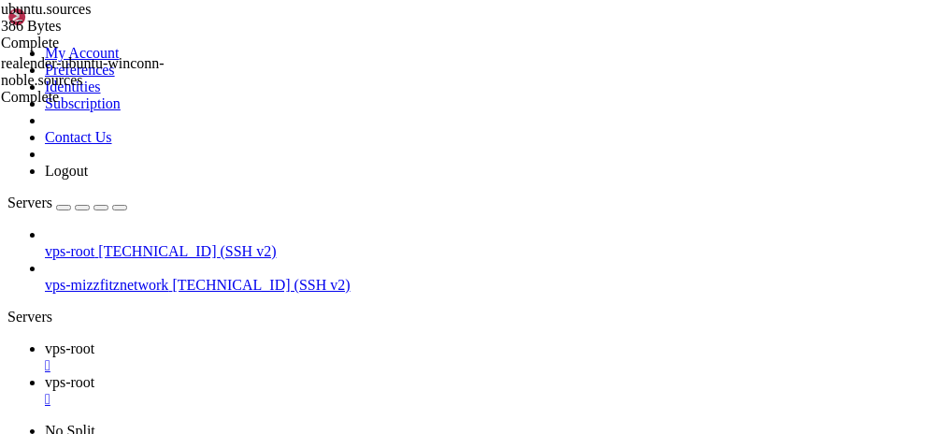
drag, startPoint x: 277, startPoint y: 22, endPoint x: 381, endPoint y: 45, distance: 107.3
click at [94, 340] on span "vps-root" at bounding box center [70, 348] width 50 height 16
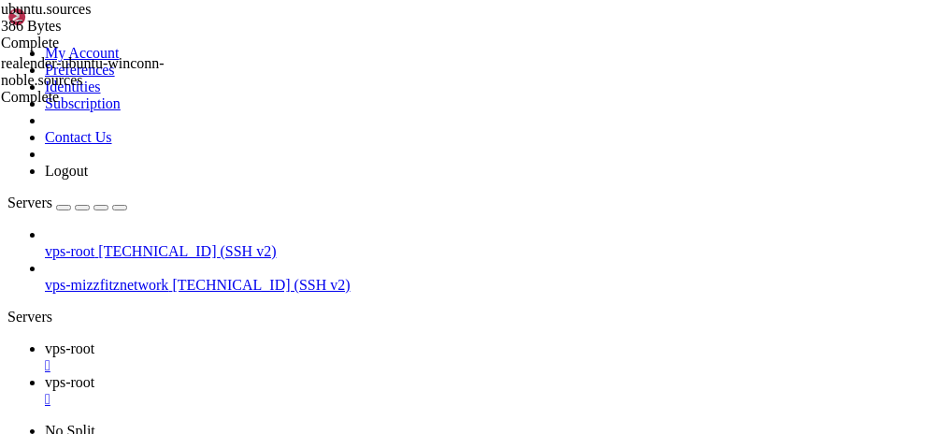
drag, startPoint x: 542, startPoint y: 1010, endPoint x: 312, endPoint y: 879, distance: 264.6
drag, startPoint x: 529, startPoint y: 921, endPoint x: 367, endPoint y: 953, distance: 164.8
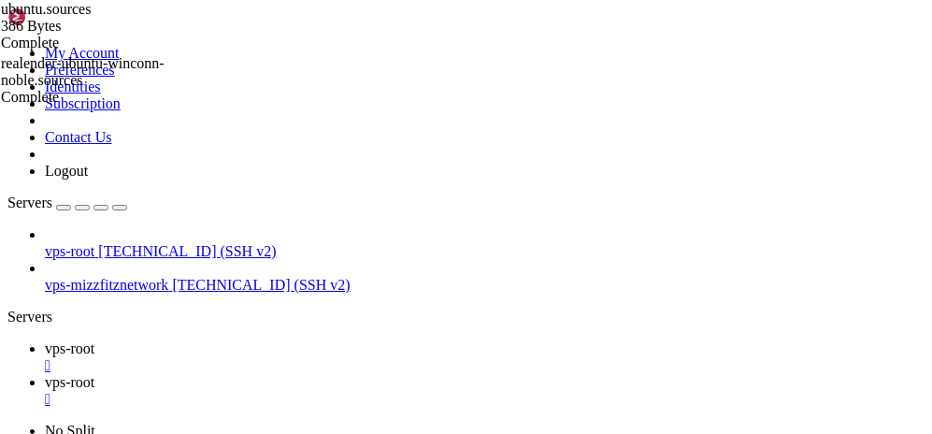
drag, startPoint x: 376, startPoint y: 983, endPoint x: 185, endPoint y: 834, distance: 242.4
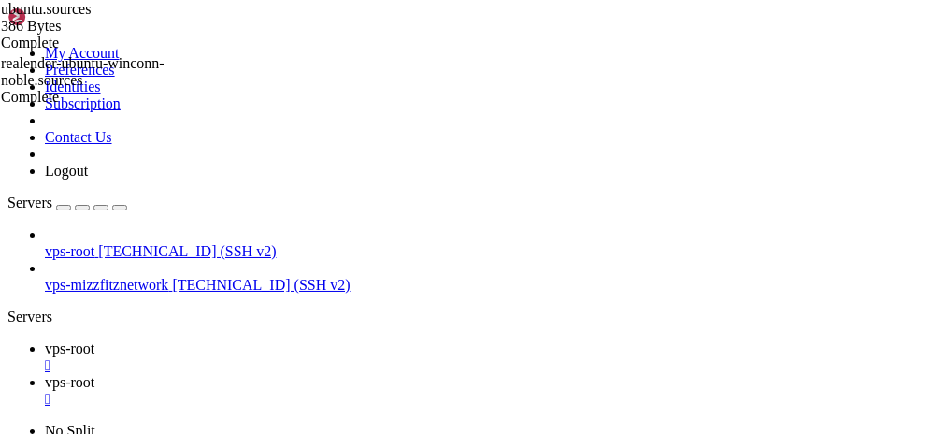
click at [332, 357] on div "" at bounding box center [485, 365] width 880 height 17
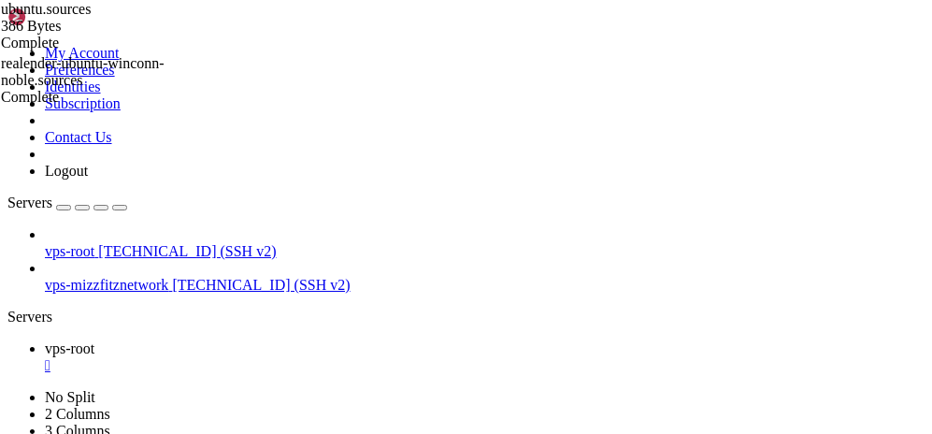
click at [337, 357] on div "" at bounding box center [485, 365] width 880 height 17
